Goal: Information Seeking & Learning: Learn about a topic

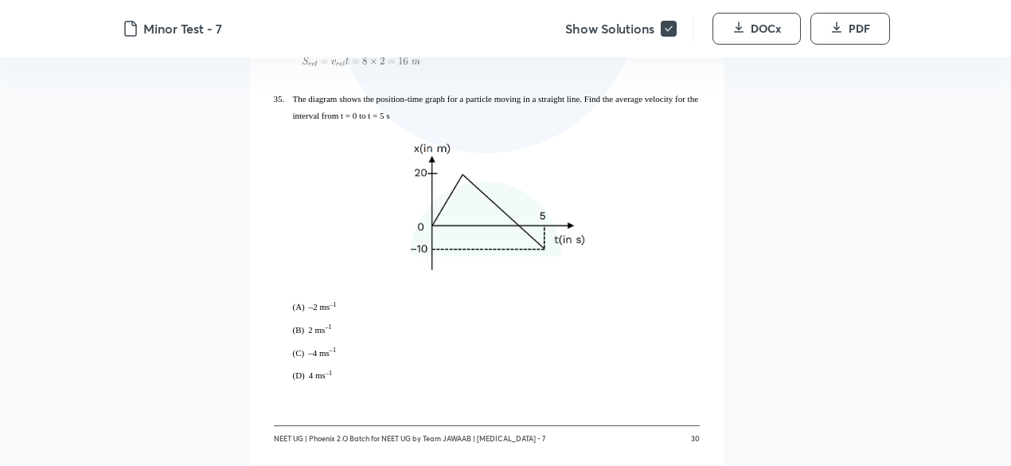
scroll to position [20332, 0]
drag, startPoint x: 400, startPoint y: 185, endPoint x: 290, endPoint y: 187, distance: 110.7
click at [290, 108] on span "35." at bounding box center [288, 100] width 29 height 17
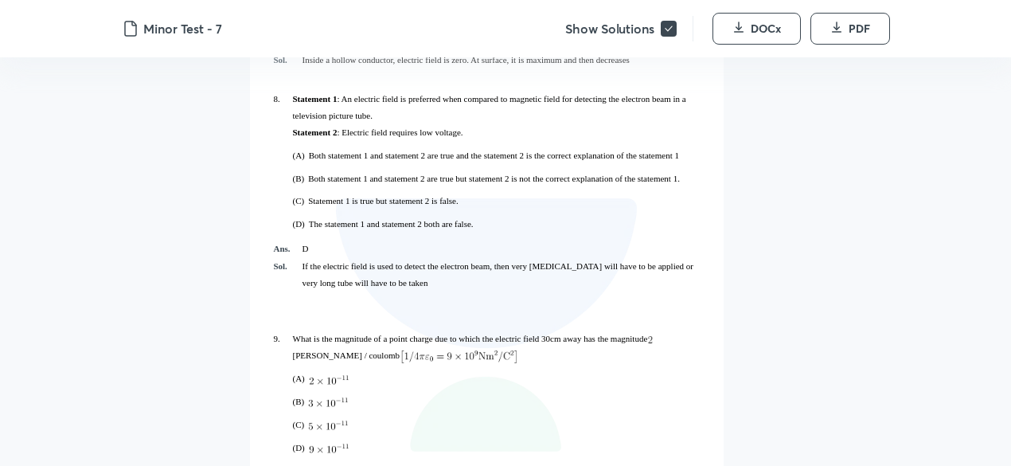
scroll to position [5659, 0]
click at [603, 279] on p "If the electric field is used to detect the electron beam, then very high volta…" at bounding box center [501, 275] width 397 height 33
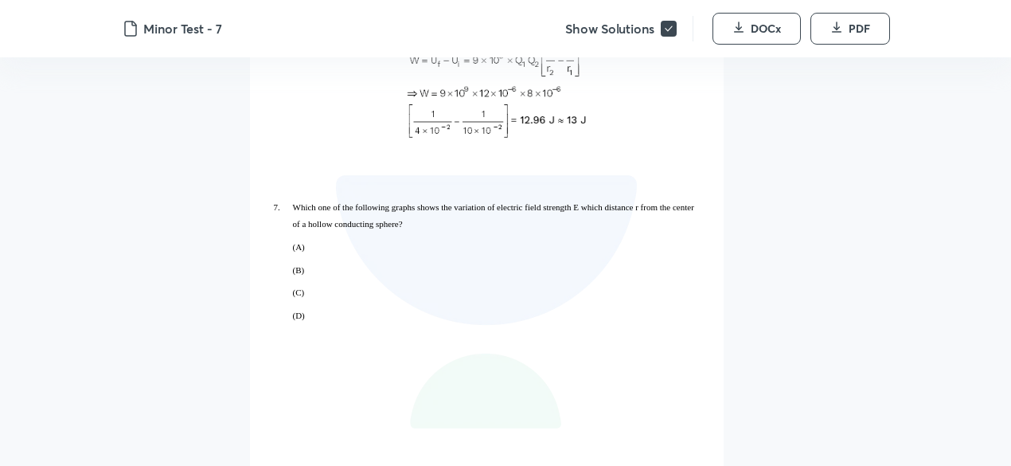
scroll to position [4985, 0]
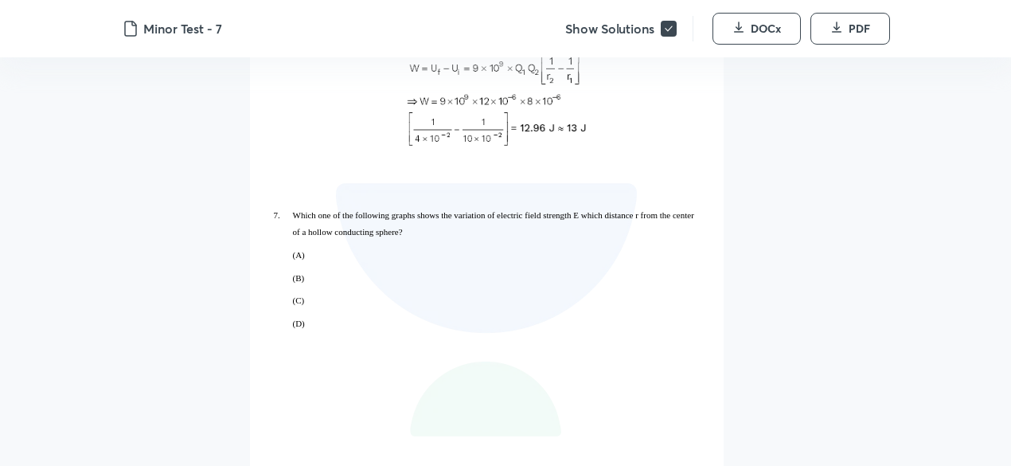
click at [603, 217] on p "7. Which one of the following graphs shows the variation of electric field stre…" at bounding box center [496, 223] width 407 height 33
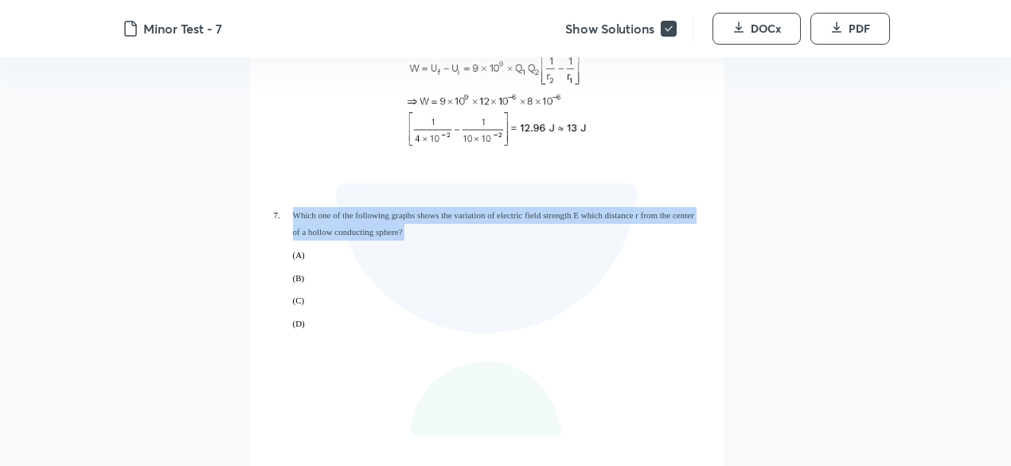
click at [603, 217] on p "7. Which one of the following graphs shows the variation of electric field stre…" at bounding box center [496, 223] width 407 height 33
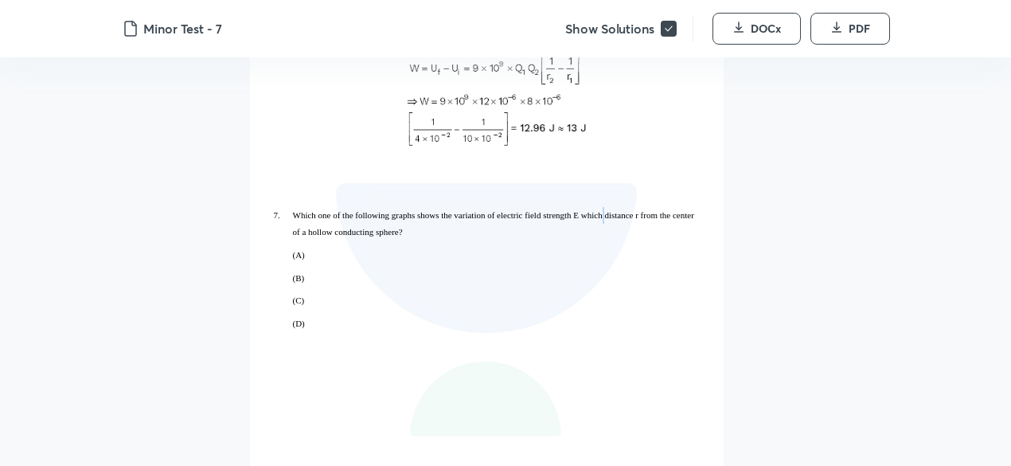
click at [603, 217] on p "7. Which one of the following graphs shows the variation of electric field stre…" at bounding box center [496, 223] width 407 height 33
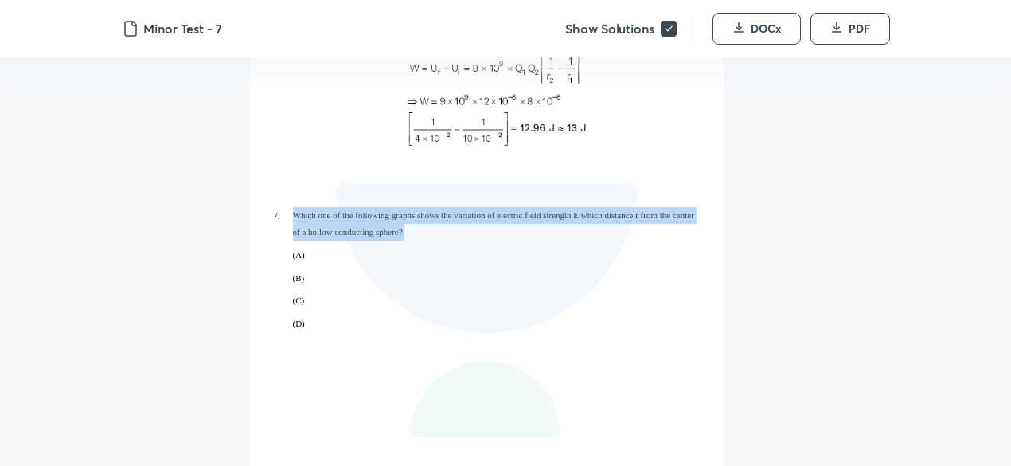
click at [603, 217] on p "7. Which one of the following graphs shows the variation of electric field stre…" at bounding box center [496, 223] width 407 height 33
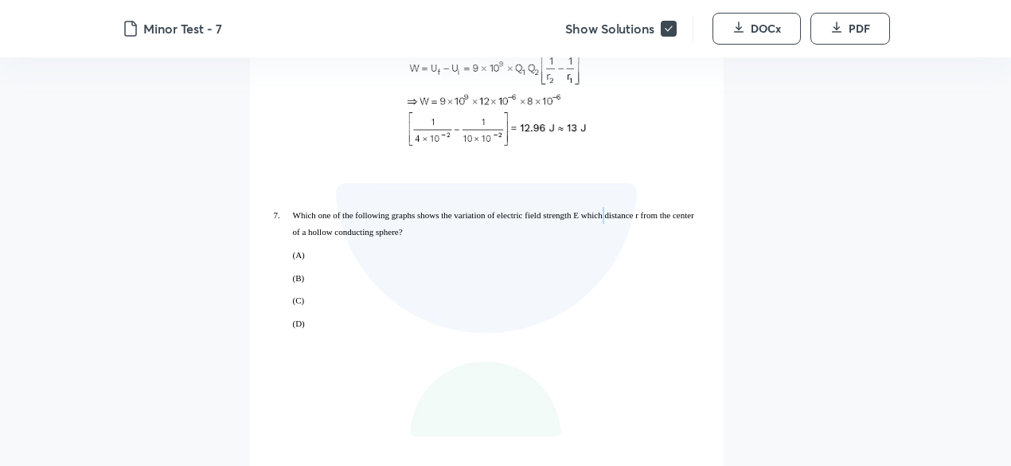
click at [603, 217] on p "7. Which one of the following graphs shows the variation of electric field stre…" at bounding box center [496, 223] width 407 height 33
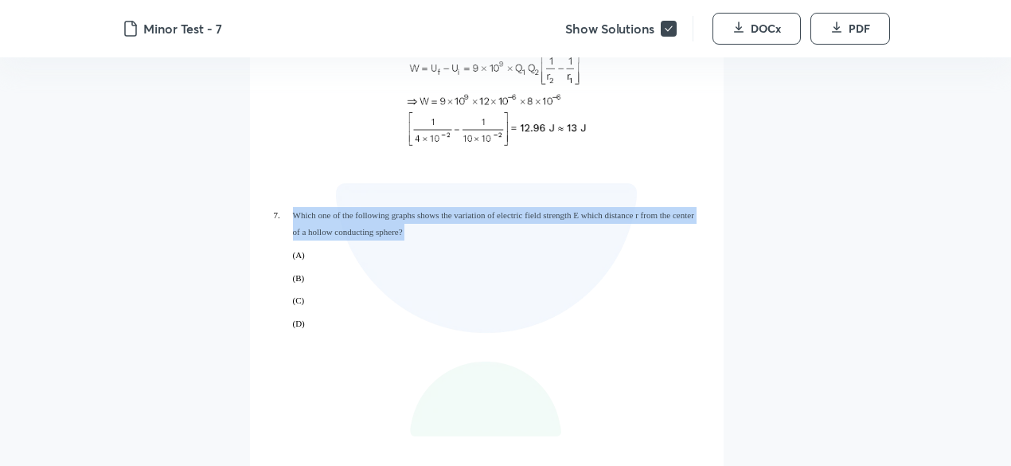
click at [603, 217] on p "7. Which one of the following graphs shows the variation of electric field stre…" at bounding box center [496, 223] width 407 height 33
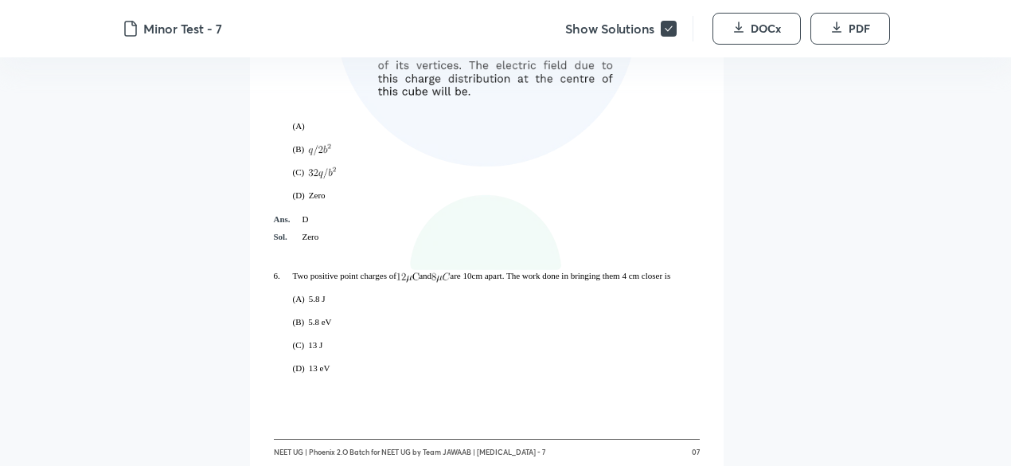
scroll to position [4472, 0]
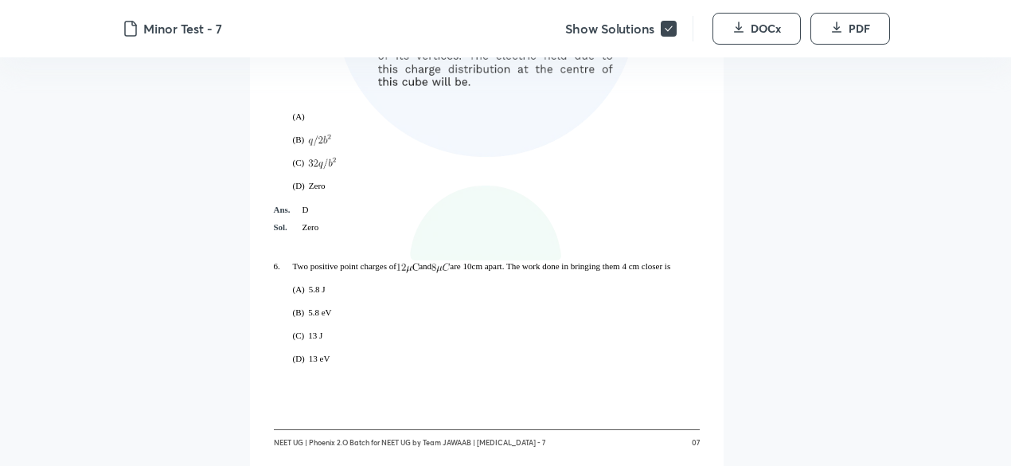
click at [607, 258] on div "Ans. D Sol. Zero" at bounding box center [487, 227] width 426 height 61
click at [609, 273] on p "6. Two positive point charges of and are 10cm apart. The work done in bringing …" at bounding box center [496, 266] width 407 height 17
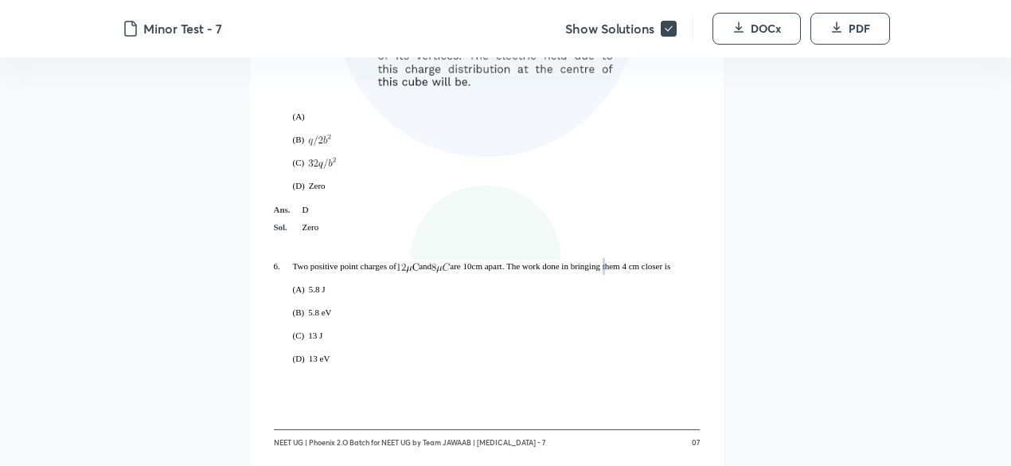
click at [609, 273] on p "6. Two positive point charges of and are 10cm apart. The work done in bringing …" at bounding box center [496, 266] width 407 height 17
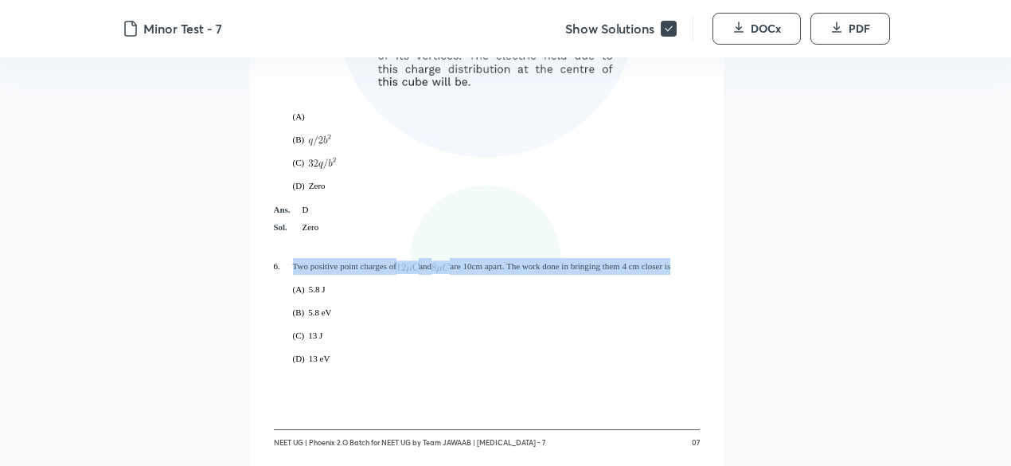
click at [609, 273] on p "6. Two positive point charges of and are 10cm apart. The work done in bringing …" at bounding box center [496, 266] width 407 height 17
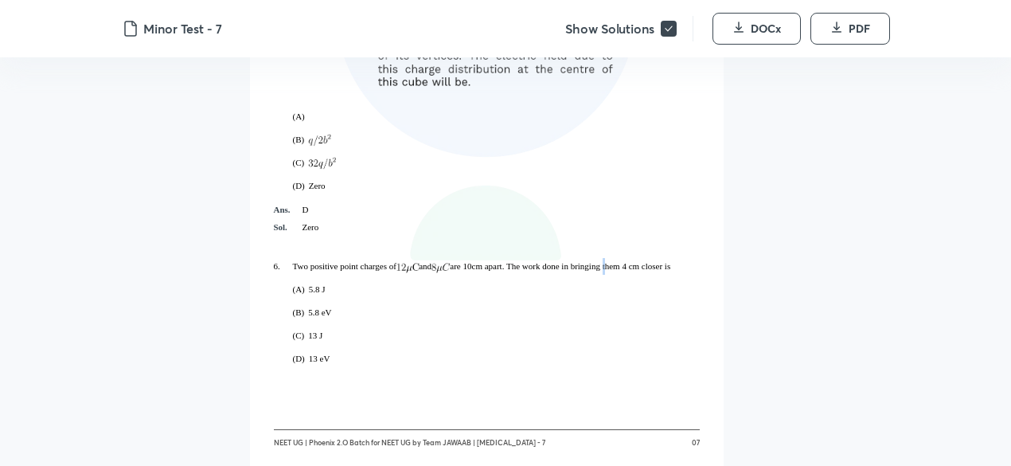
click at [609, 273] on p "6. Two positive point charges of and are 10cm apart. The work done in bringing …" at bounding box center [496, 266] width 407 height 17
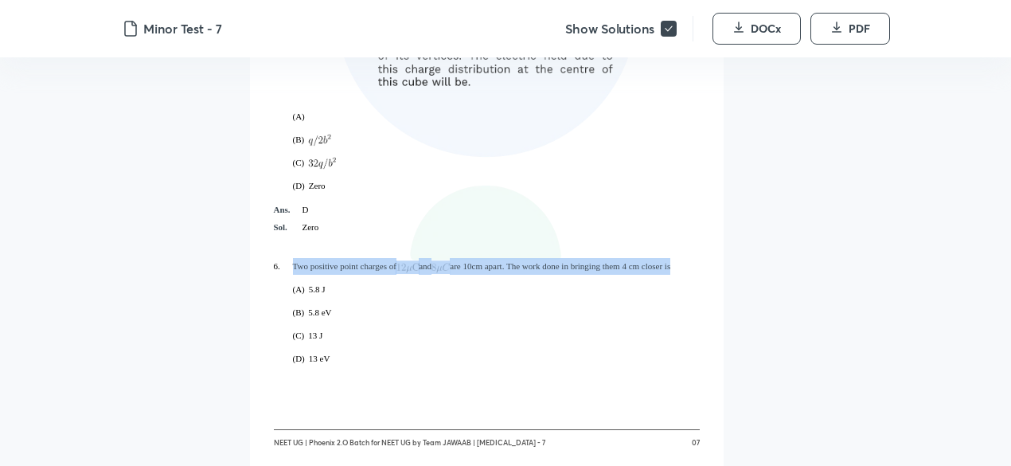
click at [609, 273] on p "6. Two positive point charges of and are 10cm apart. The work done in bringing …" at bounding box center [496, 266] width 407 height 17
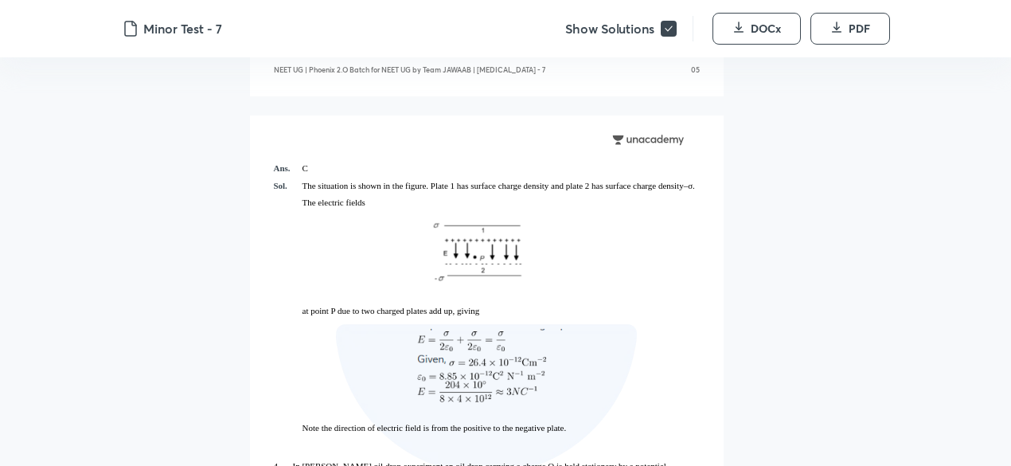
scroll to position [3466, 0]
